Goal: Information Seeking & Learning: Learn about a topic

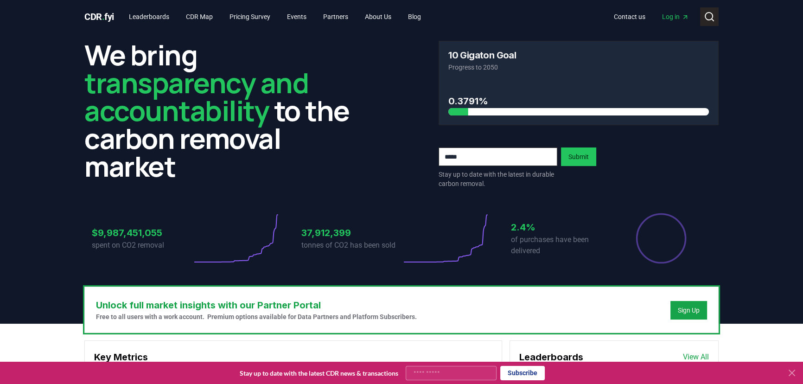
click at [397, 18] on circle at bounding box center [708, 16] width 7 height 7
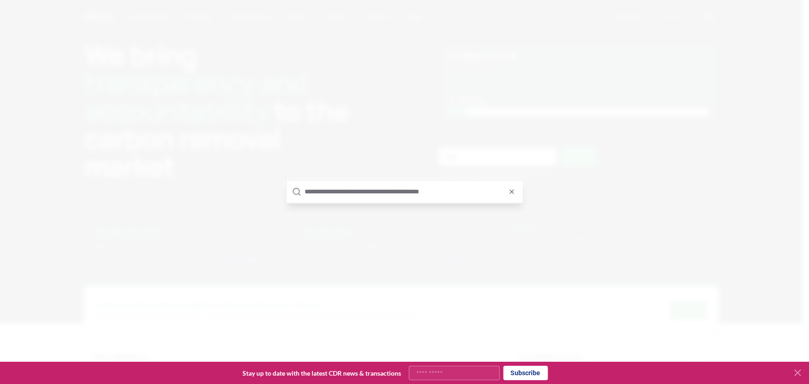
click at [397, 192] on input "text" at bounding box center [411, 192] width 212 height 22
type input "*******"
click at [397, 202] on div "Skytree supplier" at bounding box center [404, 204] width 236 height 30
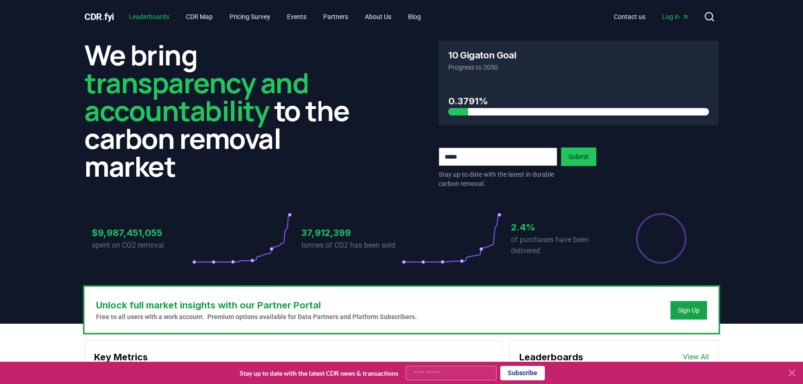
click at [156, 16] on link "Leaderboards" at bounding box center [148, 16] width 55 height 17
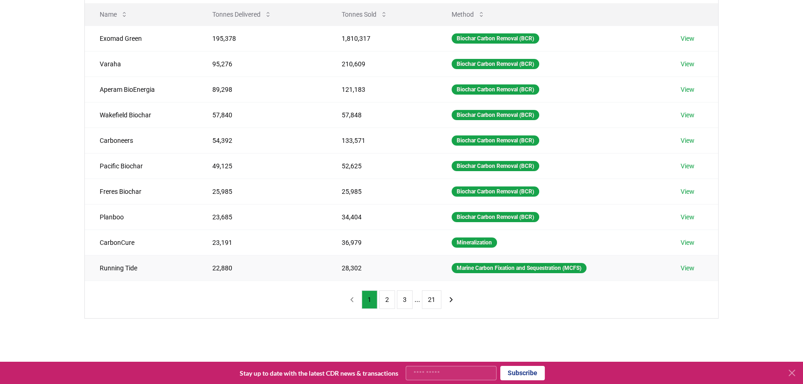
scroll to position [126, 0]
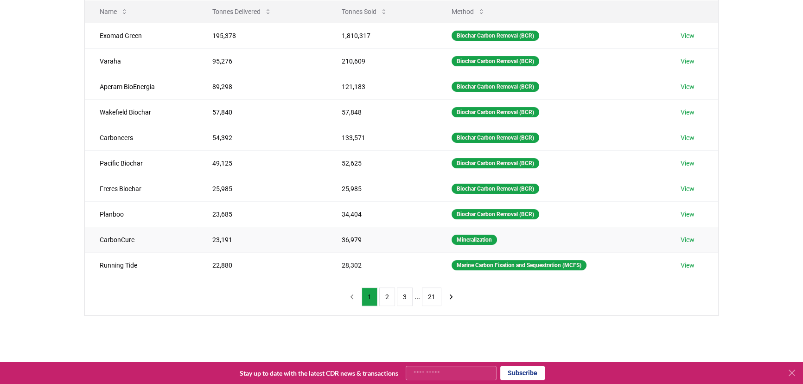
click at [159, 235] on td "CarbonCure" at bounding box center [141, 239] width 113 height 25
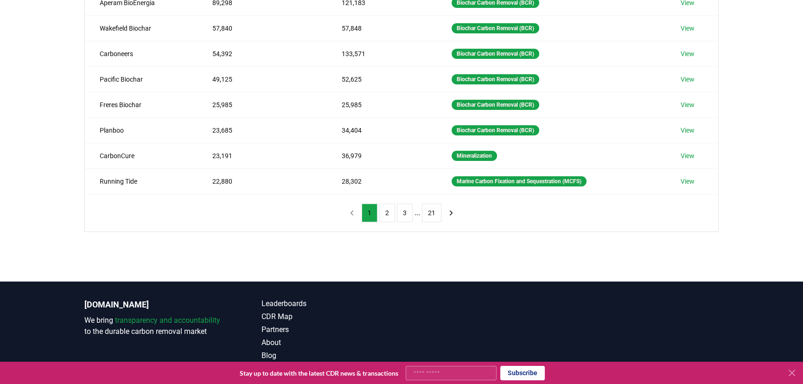
scroll to position [210, 0]
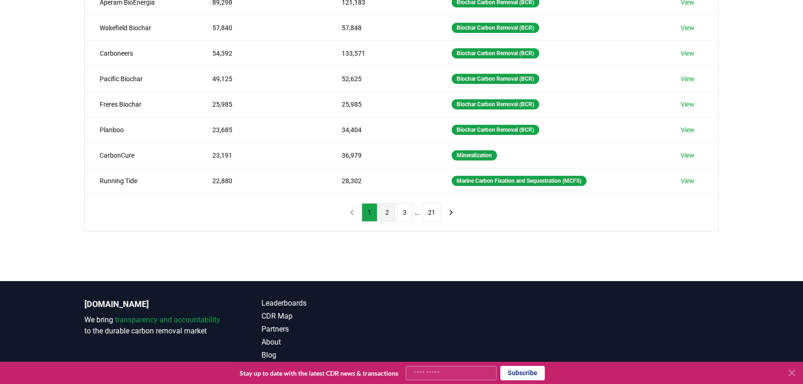
click at [392, 207] on button "2" at bounding box center [387, 212] width 16 height 19
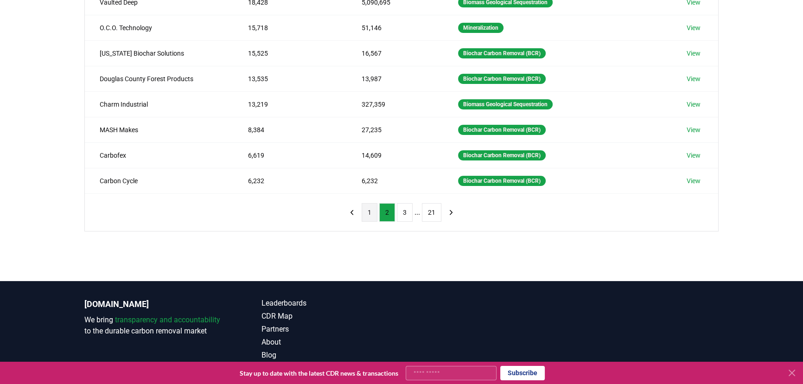
click at [375, 208] on button "1" at bounding box center [370, 212] width 16 height 19
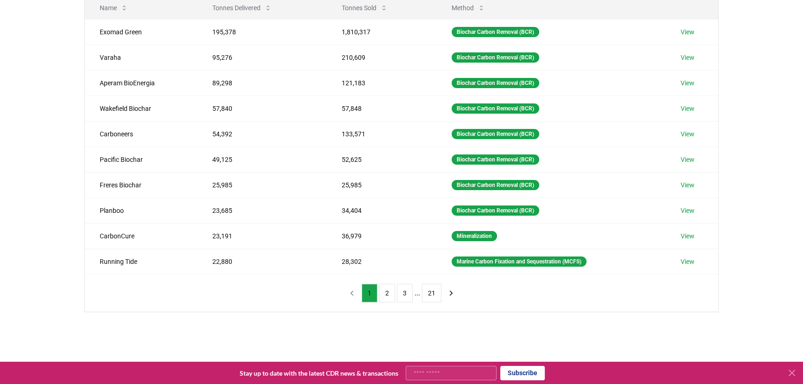
scroll to position [0, 0]
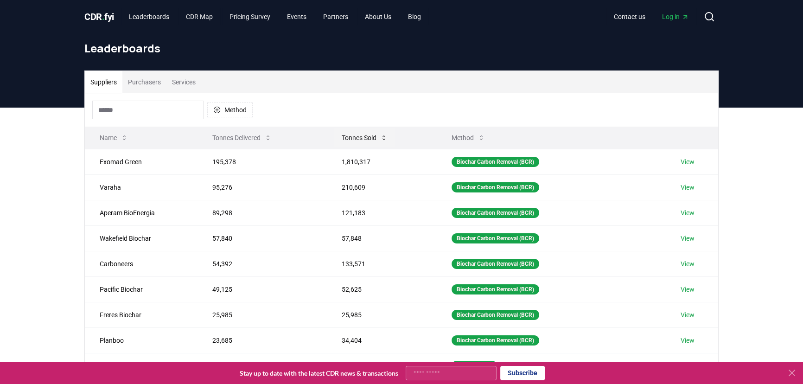
click at [362, 135] on button "Tonnes Sold" at bounding box center [364, 137] width 61 height 19
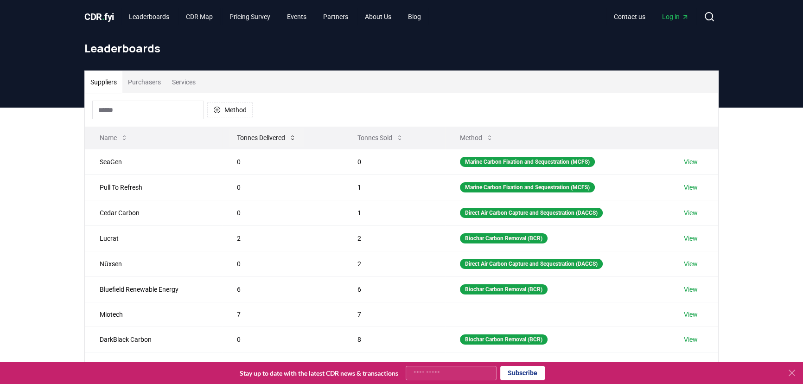
click at [266, 133] on button "Tonnes Delivered" at bounding box center [266, 137] width 74 height 19
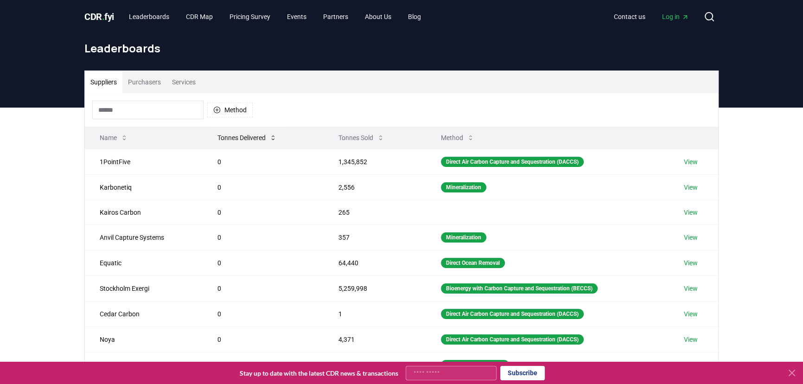
click at [255, 136] on button "Tonnes Delivered" at bounding box center [247, 137] width 74 height 19
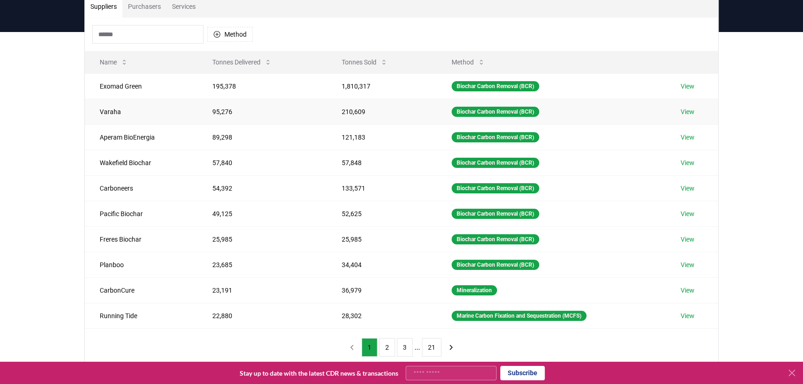
scroll to position [84, 0]
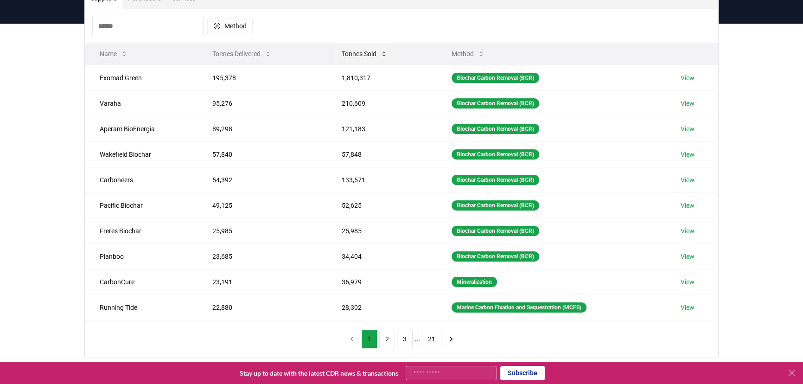
click at [356, 49] on button "Tonnes Sold" at bounding box center [364, 53] width 61 height 19
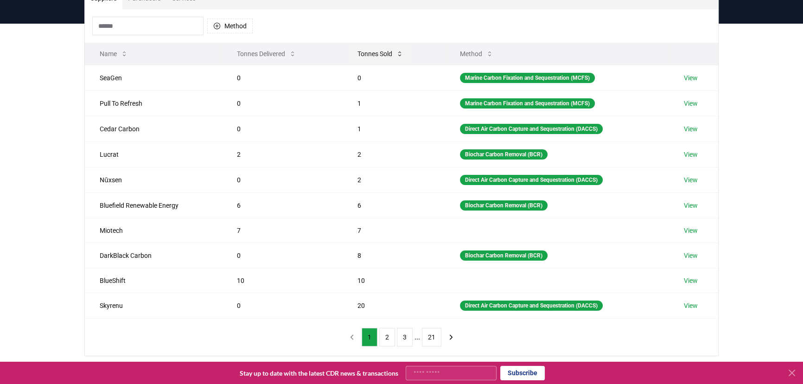
click at [364, 49] on button "Tonnes Sold" at bounding box center [380, 53] width 61 height 19
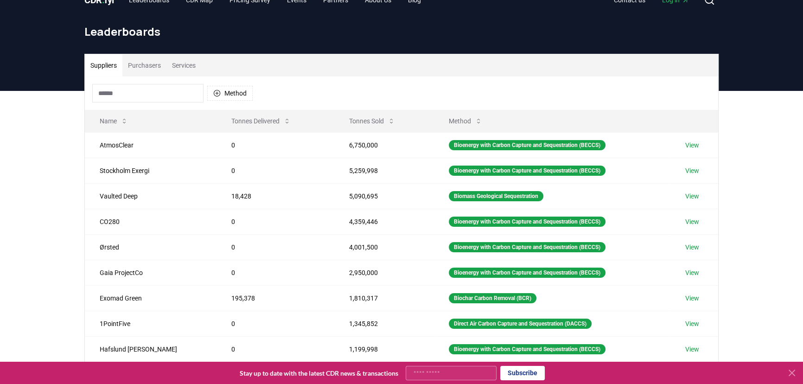
scroll to position [0, 0]
